Goal: Transaction & Acquisition: Book appointment/travel/reservation

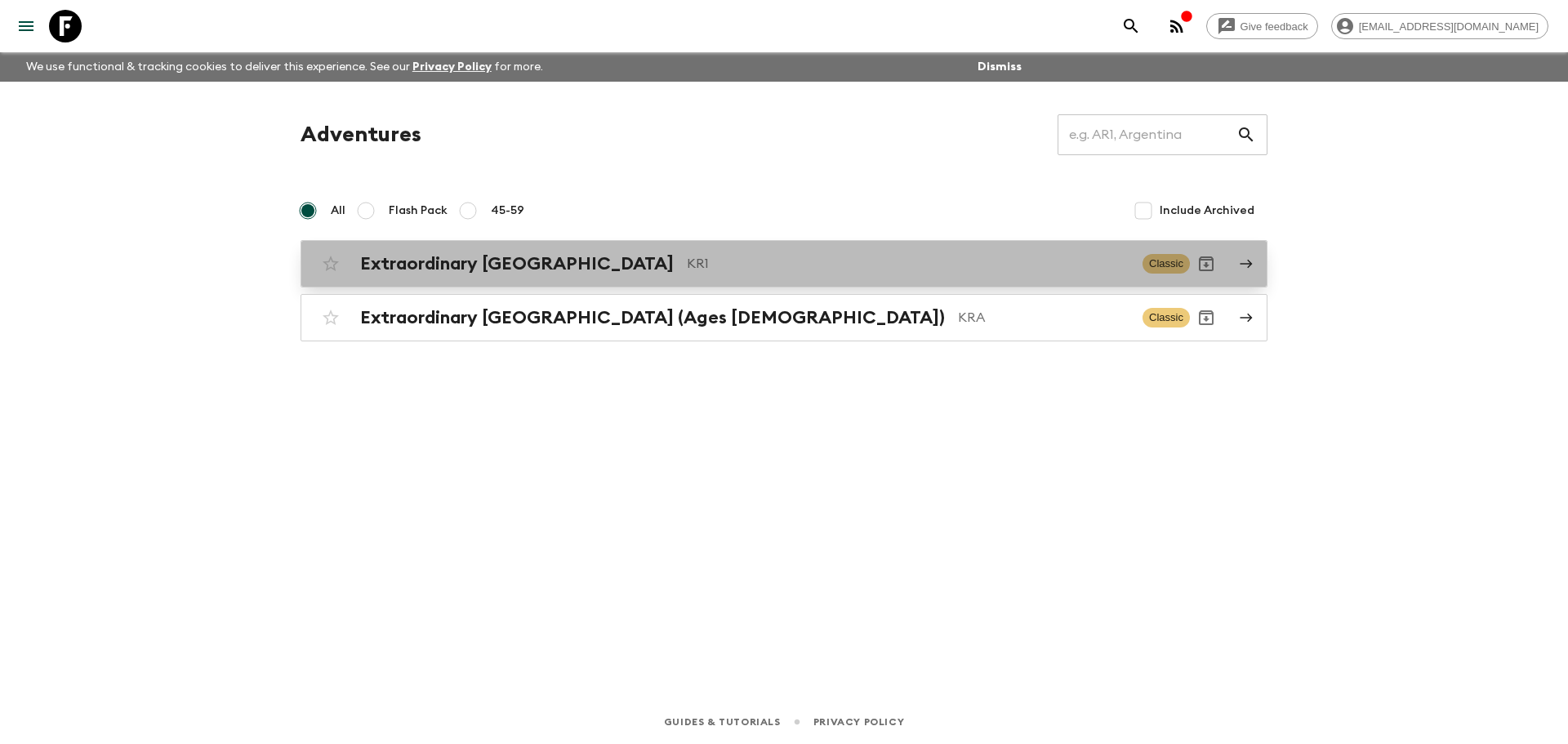
click at [530, 265] on h2 "Extraordinary [GEOGRAPHIC_DATA]" at bounding box center [517, 264] width 313 height 21
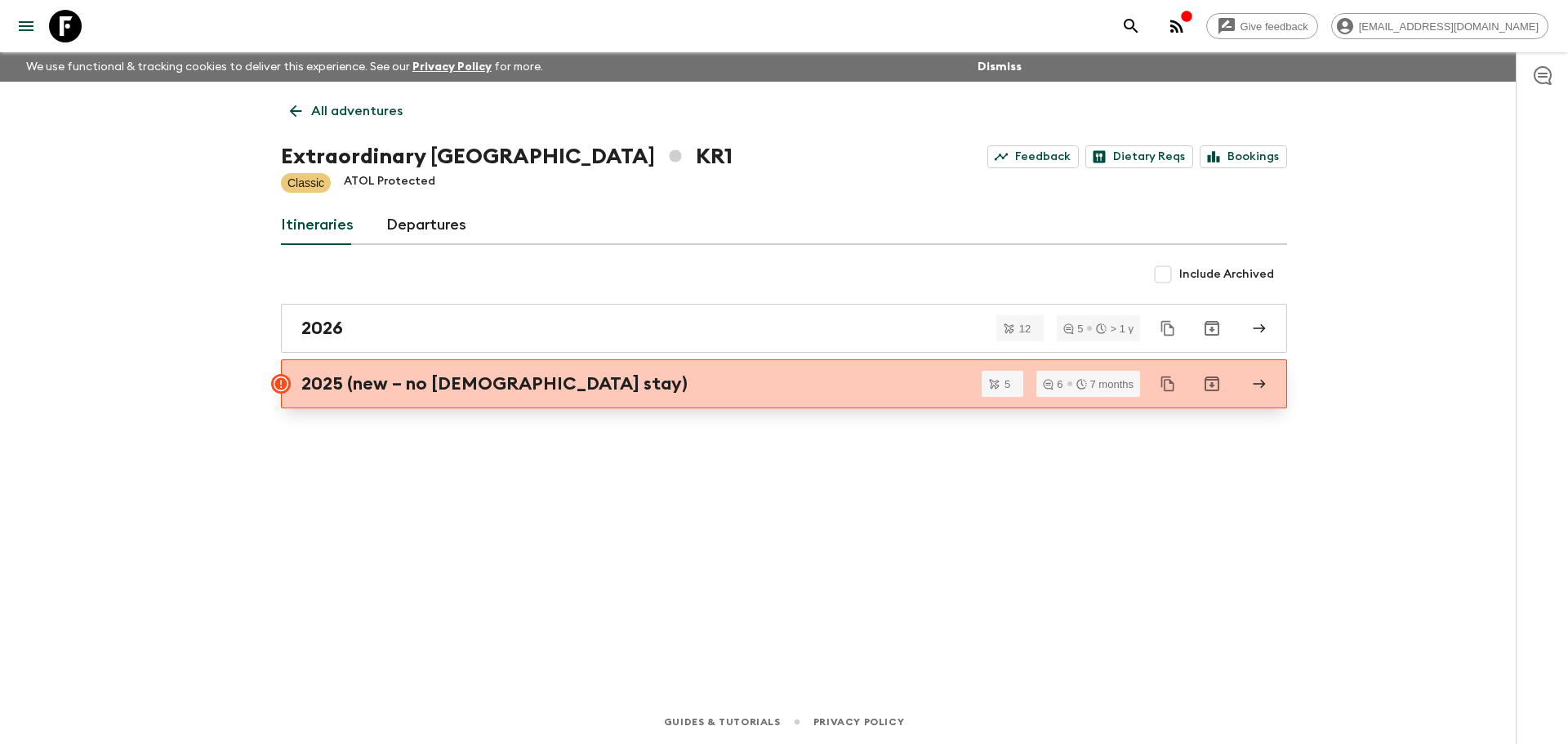
click at [476, 392] on h2 "2025 (new – no [DEMOGRAPHIC_DATA] stay)" at bounding box center [494, 384] width 386 height 21
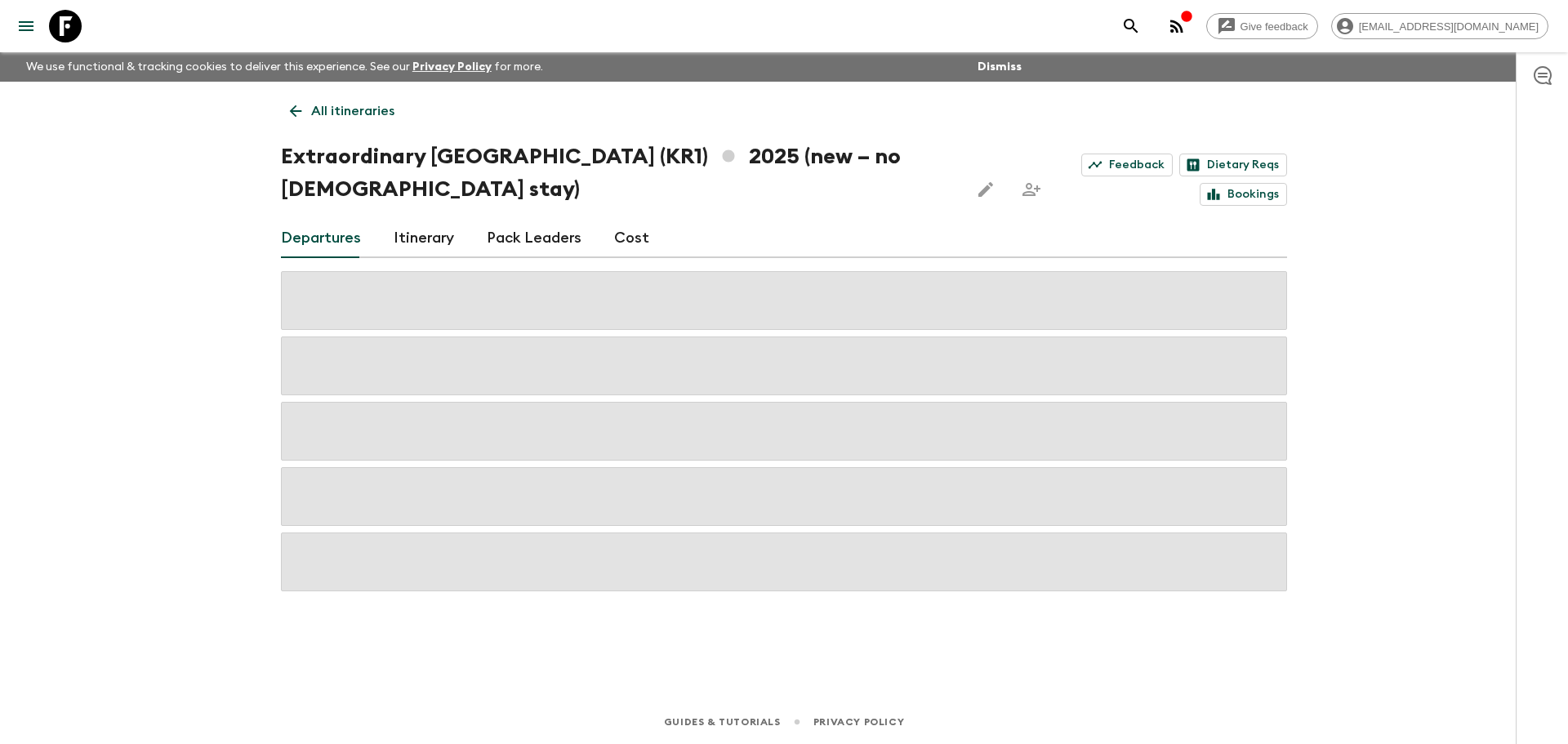
click at [623, 240] on link "Cost" at bounding box center [632, 239] width 36 height 39
